Goal: Information Seeking & Learning: Learn about a topic

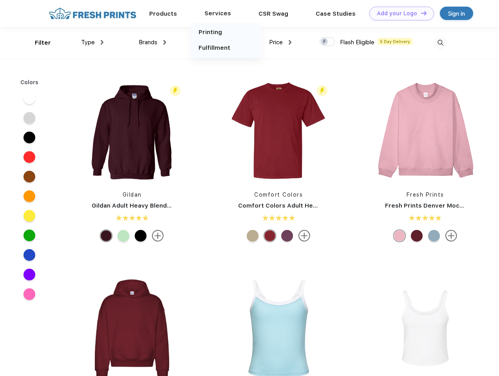
scroll to position [0, 0]
click at [399, 13] on link "Add your Logo Design Tool" at bounding box center [402, 14] width 65 height 14
click at [0, 0] on div "Design Tool" at bounding box center [0, 0] width 0 height 0
click at [421, 13] on link "Add your Logo Design Tool" at bounding box center [402, 14] width 65 height 14
click at [38, 43] on div "Filter" at bounding box center [43, 42] width 16 height 9
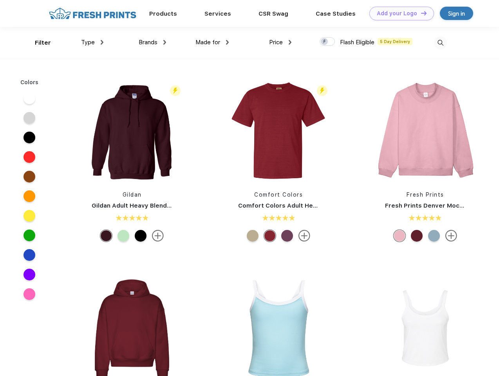
click at [93, 42] on span "Type" at bounding box center [88, 42] width 14 height 7
click at [152, 42] on span "Brands" at bounding box center [148, 42] width 19 height 7
click at [212, 42] on span "Made for" at bounding box center [208, 42] width 25 height 7
click at [281, 42] on span "Price" at bounding box center [276, 42] width 14 height 7
click at [328, 42] on div at bounding box center [327, 41] width 15 height 9
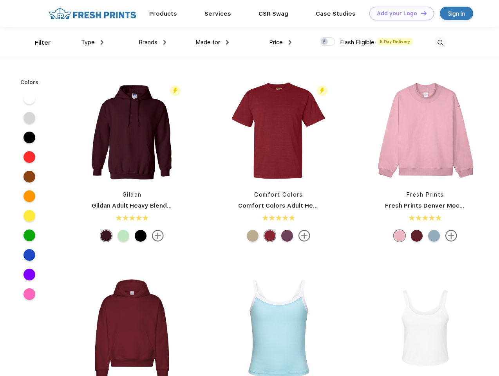
click at [325, 42] on input "checkbox" at bounding box center [322, 39] width 5 height 5
click at [441, 43] on img at bounding box center [440, 42] width 13 height 13
